Goal: Browse casually

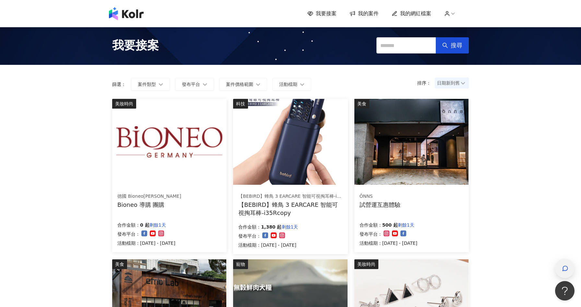
click at [565, 265] on span "button" at bounding box center [565, 268] width 6 height 8
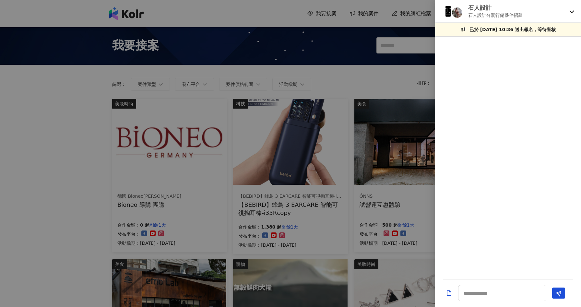
drag, startPoint x: 570, startPoint y: 10, endPoint x: 568, endPoint y: 16, distance: 5.7
click at [570, 10] on icon at bounding box center [571, 11] width 5 height 5
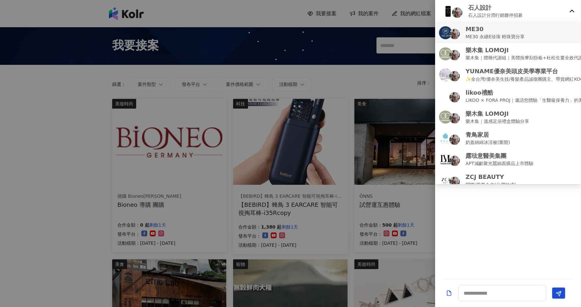
click at [556, 34] on div "ME30 ME30 永續E珍珠 輕珠寶分享" at bounding box center [508, 32] width 138 height 15
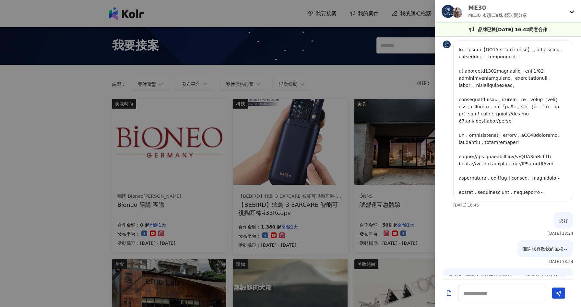
scroll to position [276, 0]
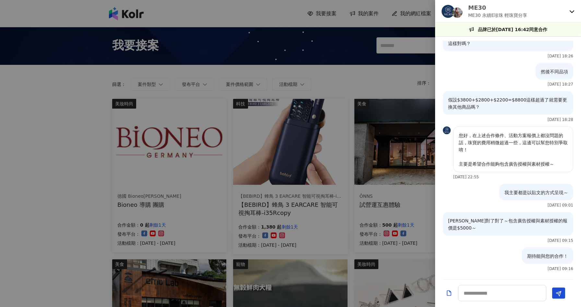
click at [39, 121] on div at bounding box center [290, 153] width 581 height 307
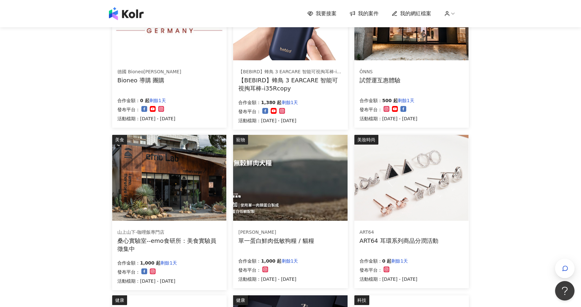
scroll to position [0, 0]
